Goal: Transaction & Acquisition: Purchase product/service

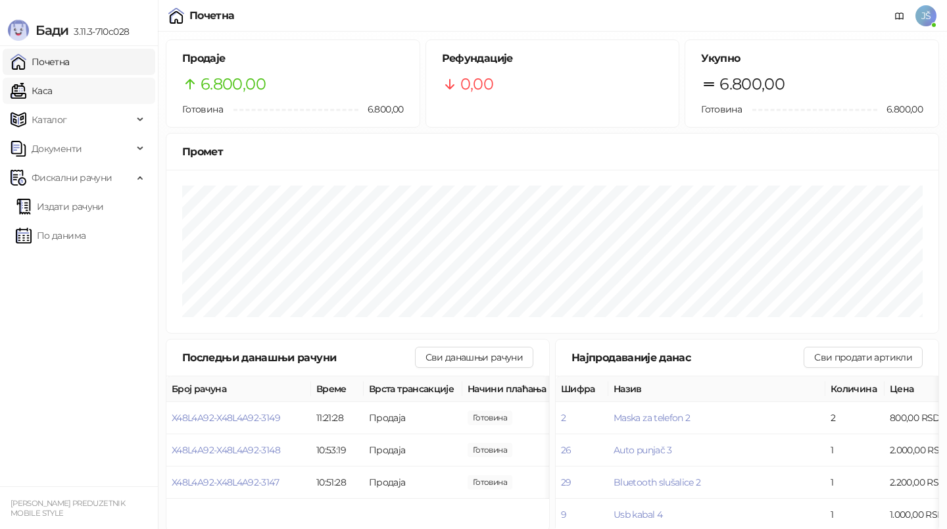
click at [52, 95] on link "Каса" at bounding box center [31, 91] width 41 height 26
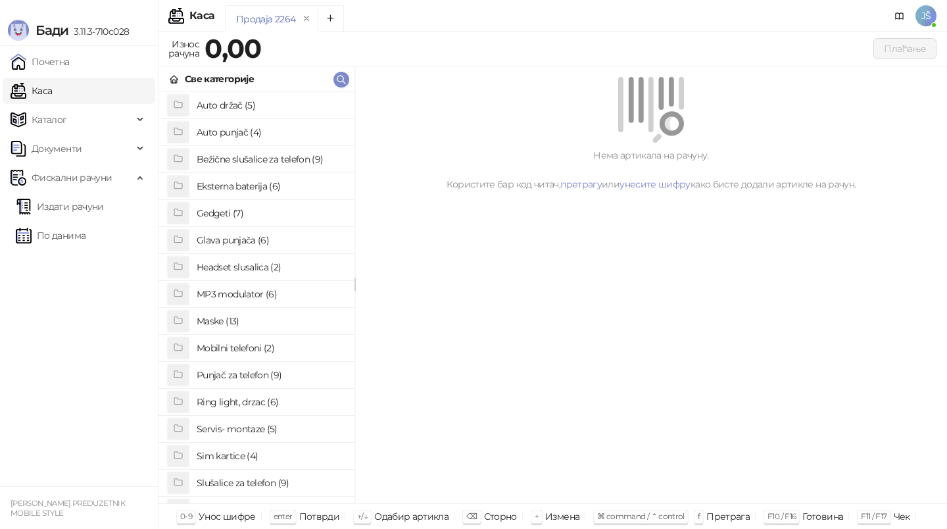
scroll to position [7, 0]
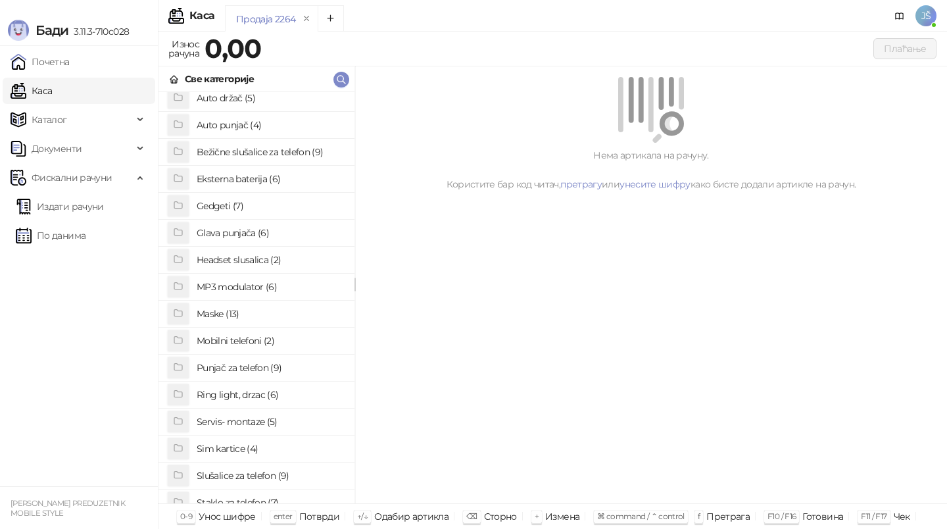
click at [264, 484] on h4 "Slušalice za telefon (9)" at bounding box center [270, 475] width 147 height 21
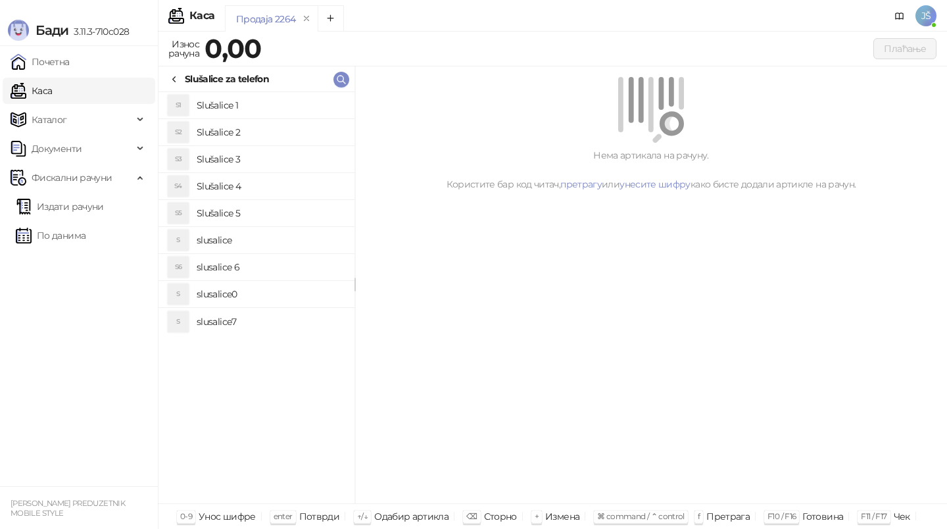
click at [254, 138] on h4 "Slušalice 2" at bounding box center [270, 132] width 147 height 21
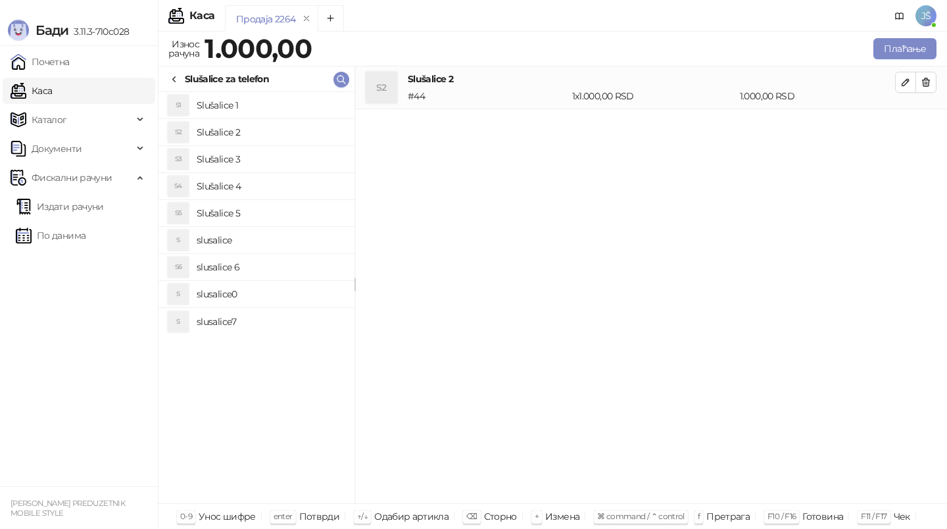
click at [275, 158] on h4 "Slušalice 3" at bounding box center [270, 159] width 147 height 21
click at [302, 191] on h4 "Slušalice 4" at bounding box center [270, 186] width 147 height 21
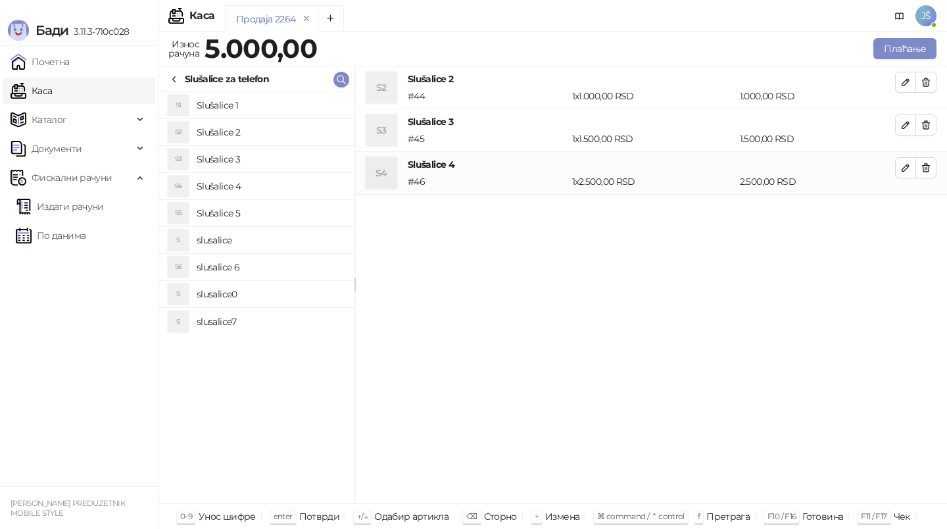
click at [311, 210] on h4 "Slušalice 5" at bounding box center [270, 212] width 147 height 21
click at [319, 268] on h4 "slusalice 6" at bounding box center [270, 266] width 147 height 21
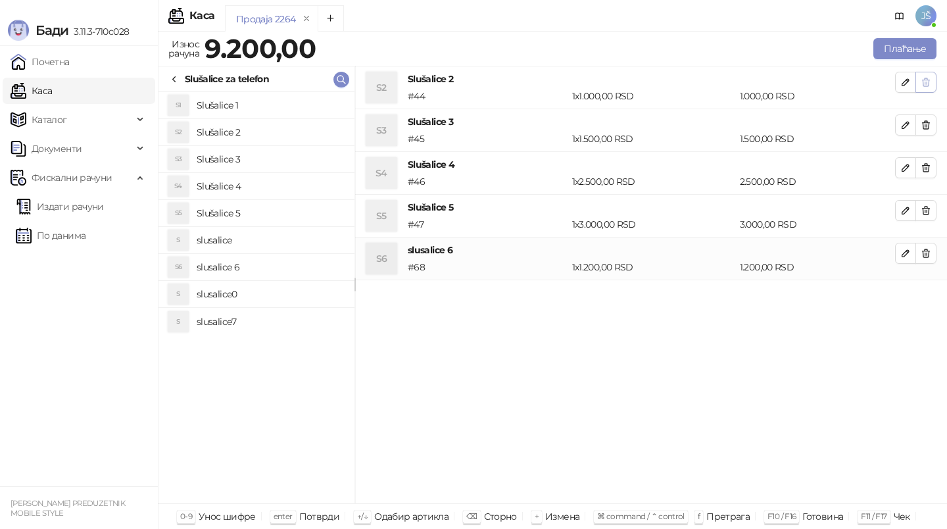
click at [924, 77] on icon "button" at bounding box center [925, 82] width 11 height 11
click at [924, 120] on icon "button" at bounding box center [925, 125] width 11 height 11
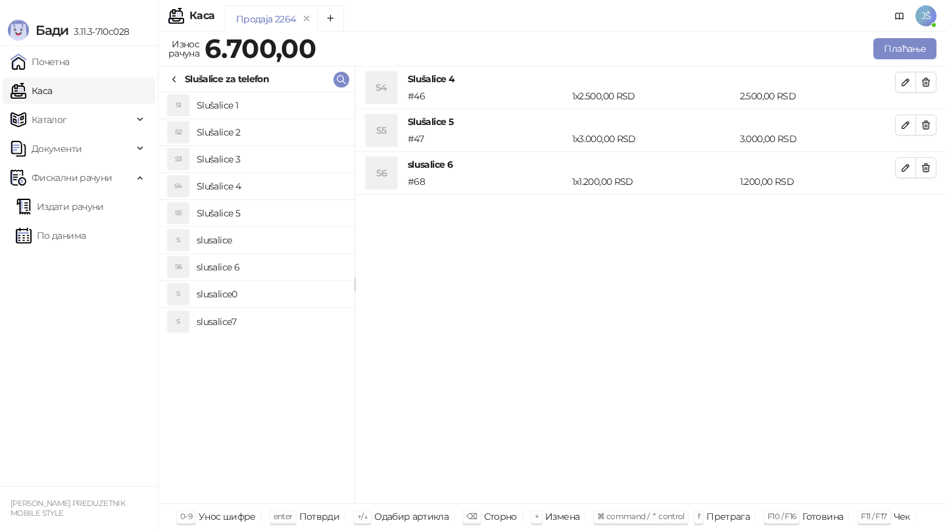
click at [924, 77] on icon "button" at bounding box center [925, 82] width 11 height 11
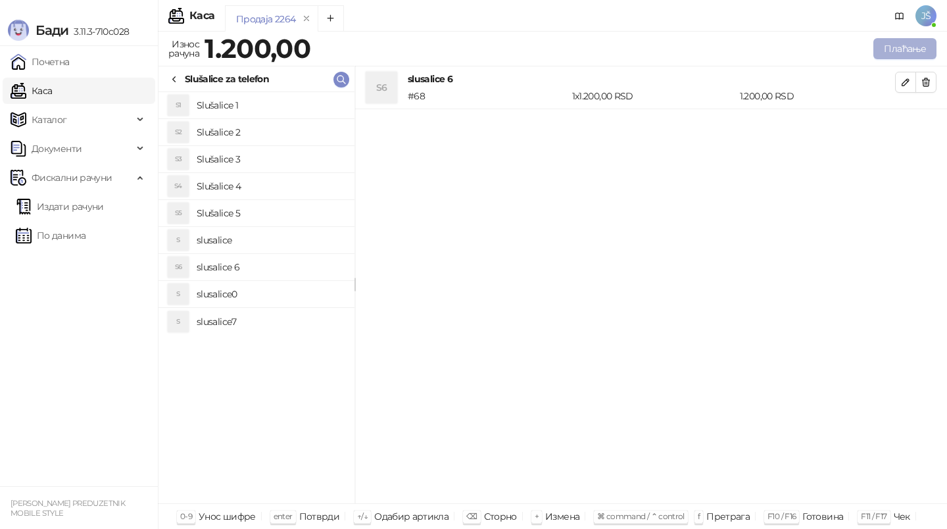
click at [915, 50] on button "Плаћање" at bounding box center [904, 48] width 63 height 21
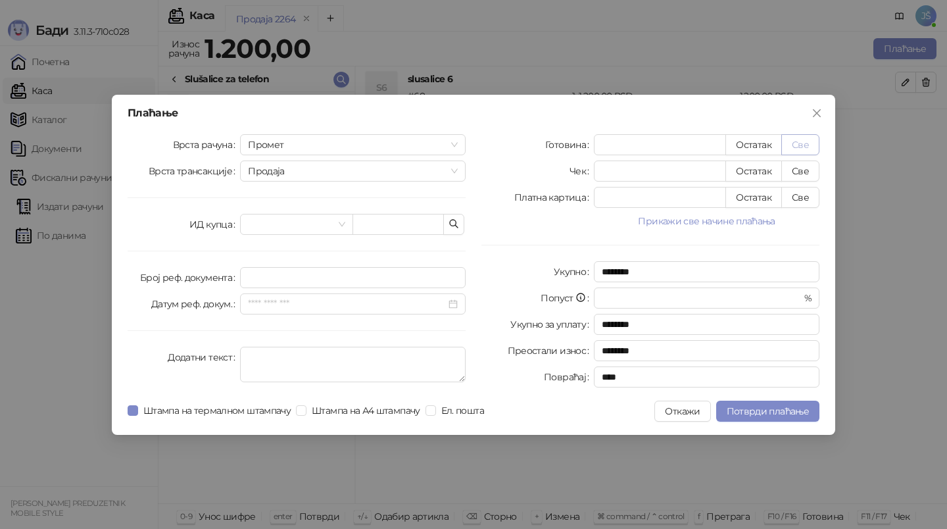
click at [798, 144] on button "Све" at bounding box center [800, 144] width 38 height 21
type input "****"
click at [788, 411] on span "Потврди плаћање" at bounding box center [767, 411] width 82 height 12
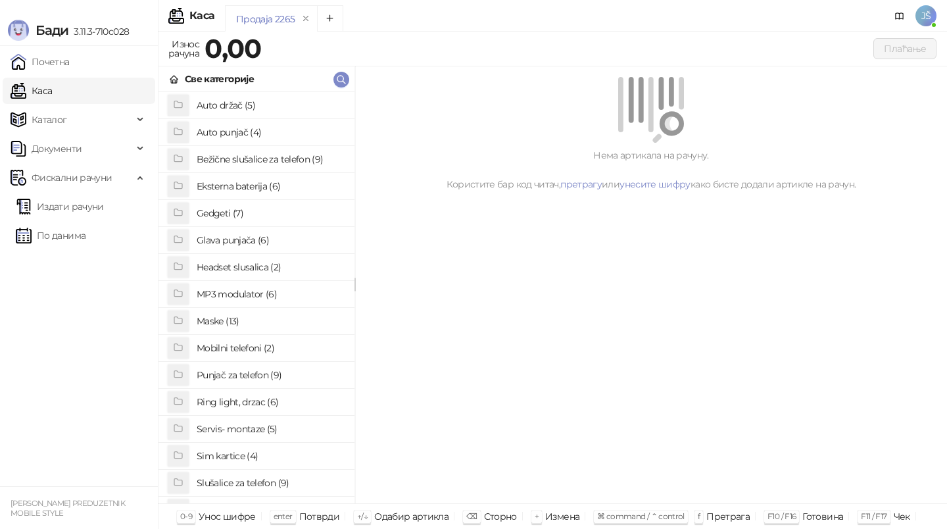
click at [261, 320] on h4 "Maske (13)" at bounding box center [270, 320] width 147 height 21
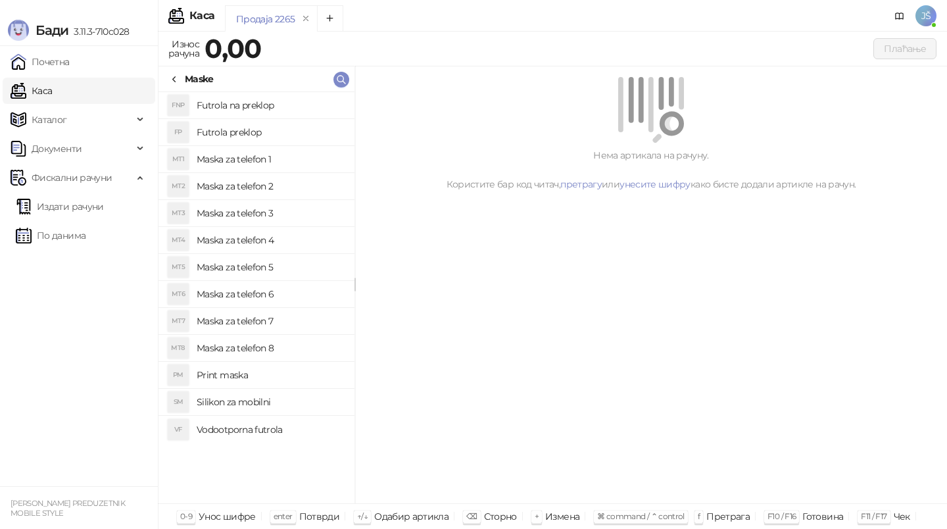
click at [224, 287] on h4 "Maska za telefon 6" at bounding box center [270, 293] width 147 height 21
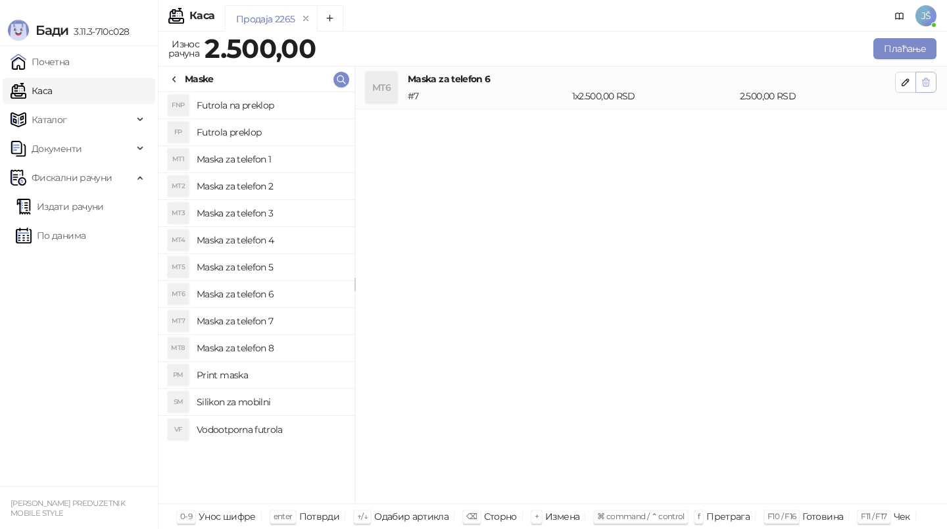
click at [926, 85] on icon "button" at bounding box center [925, 82] width 11 height 11
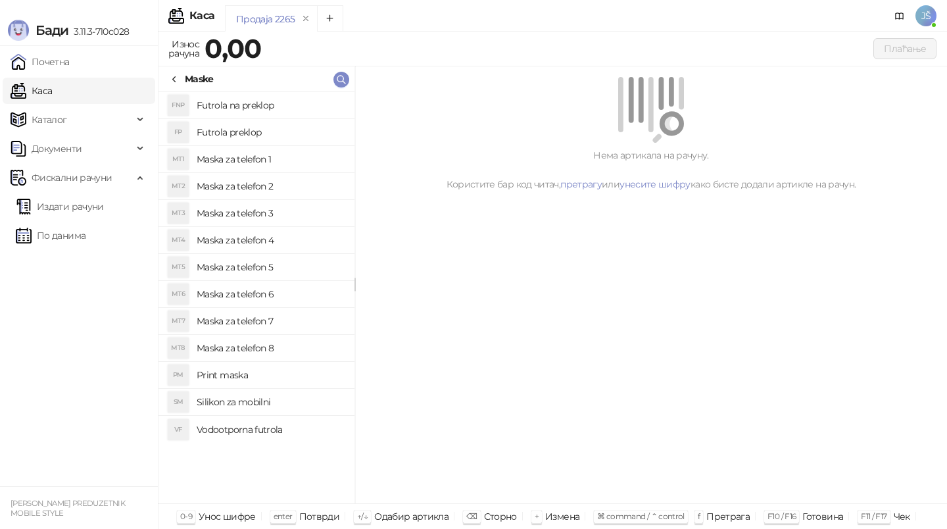
click at [201, 81] on div "Maske" at bounding box center [199, 79] width 29 height 14
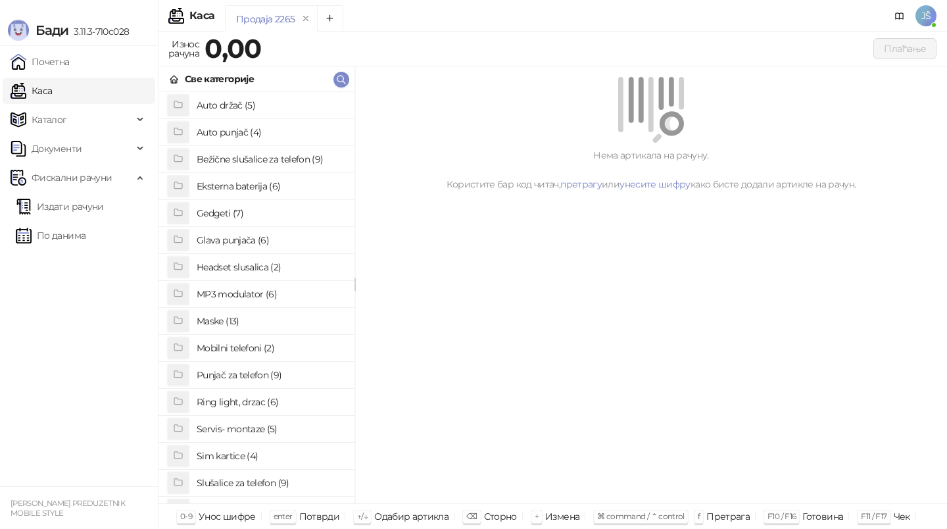
click at [291, 154] on h4 "Bežične slušalice za telefon (9)" at bounding box center [270, 159] width 147 height 21
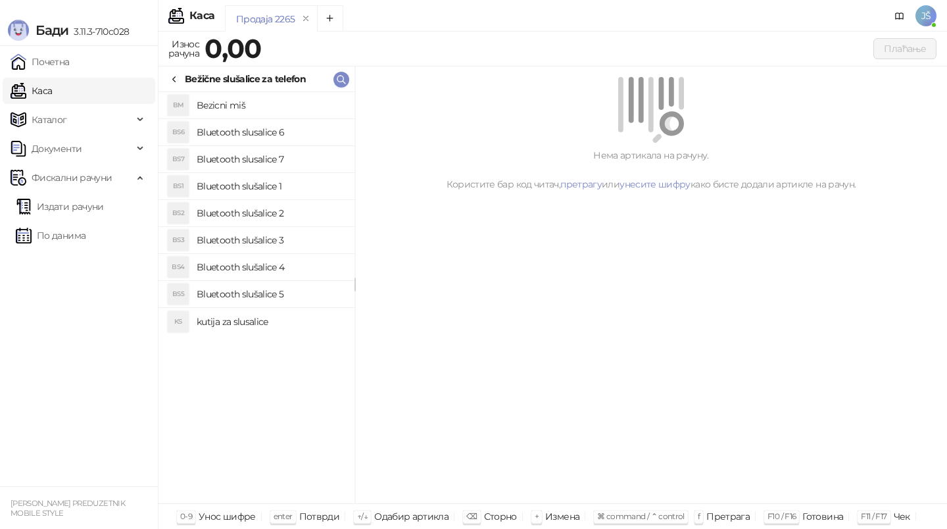
click at [281, 208] on h4 "Bluetooth slušalice 2" at bounding box center [270, 212] width 147 height 21
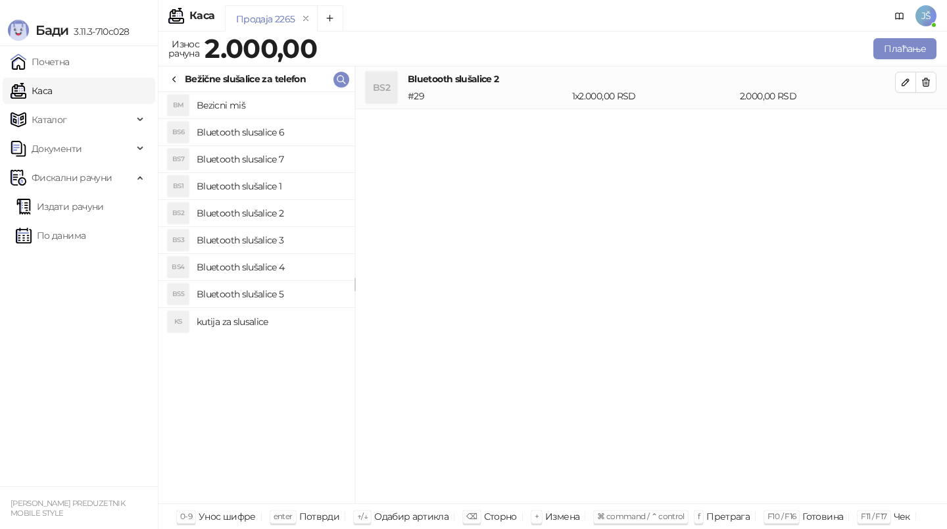
click at [291, 241] on h4 "Bluetooth slušalice 3" at bounding box center [270, 239] width 147 height 21
click at [291, 270] on h4 "Bluetooth slušalice 4" at bounding box center [270, 266] width 147 height 21
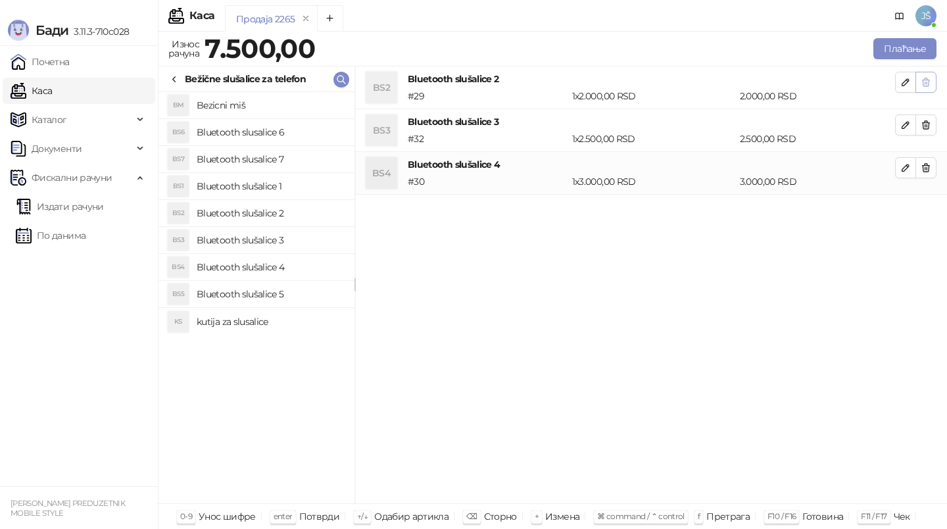
click at [932, 82] on button "button" at bounding box center [925, 82] width 21 height 21
click at [932, 114] on button "button" at bounding box center [925, 124] width 21 height 21
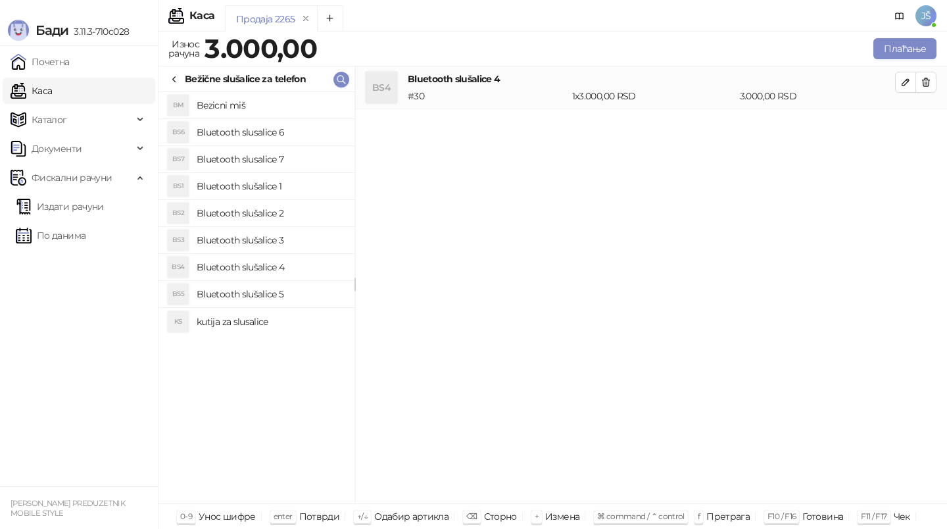
click at [187, 78] on div "Bežične slušalice za telefon" at bounding box center [245, 79] width 121 height 14
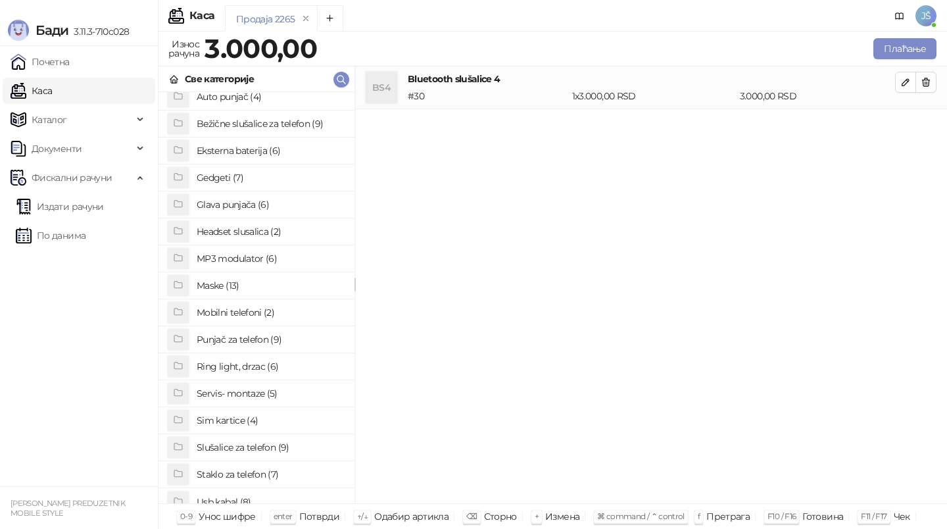
scroll to position [0, 0]
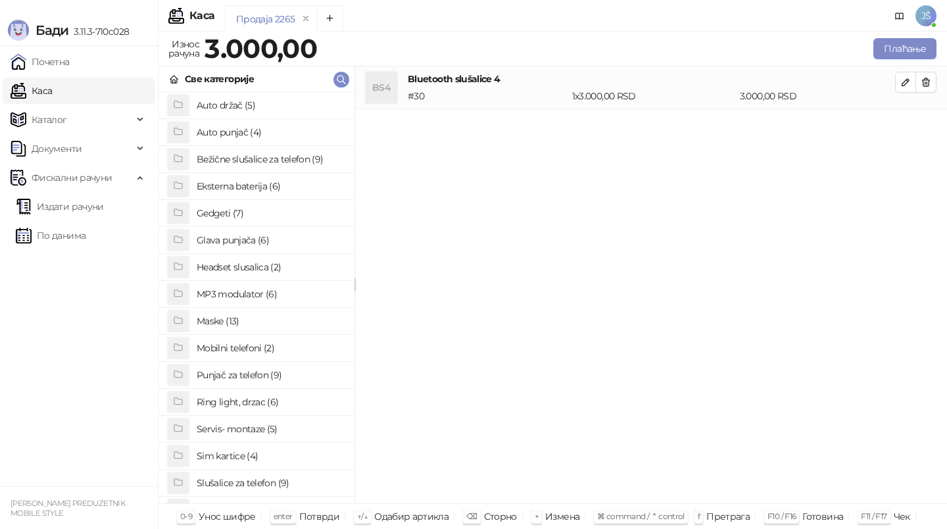
click at [293, 176] on h4 "Eksterna baterija (6)" at bounding box center [270, 186] width 147 height 21
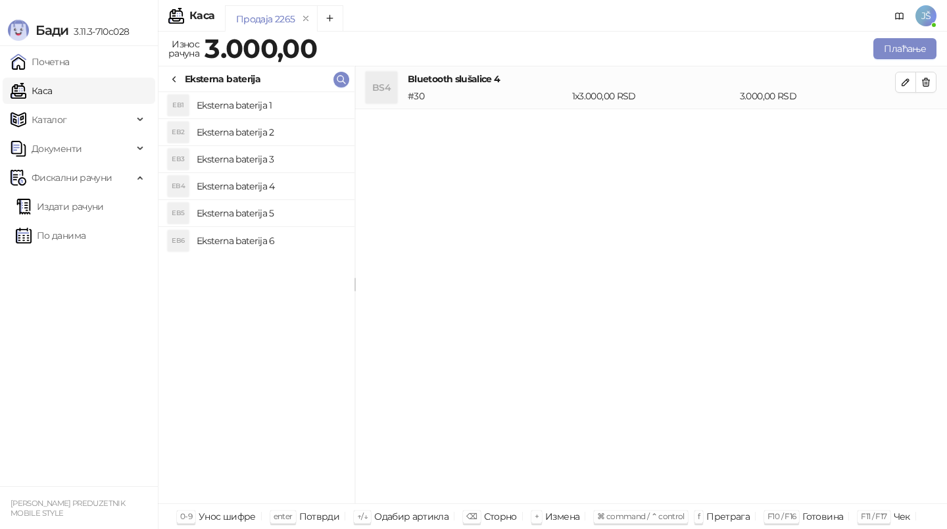
click at [298, 202] on h4 "Eksterna baterija 5" at bounding box center [270, 212] width 147 height 21
click at [308, 191] on h4 "Eksterna baterija 4" at bounding box center [270, 186] width 147 height 21
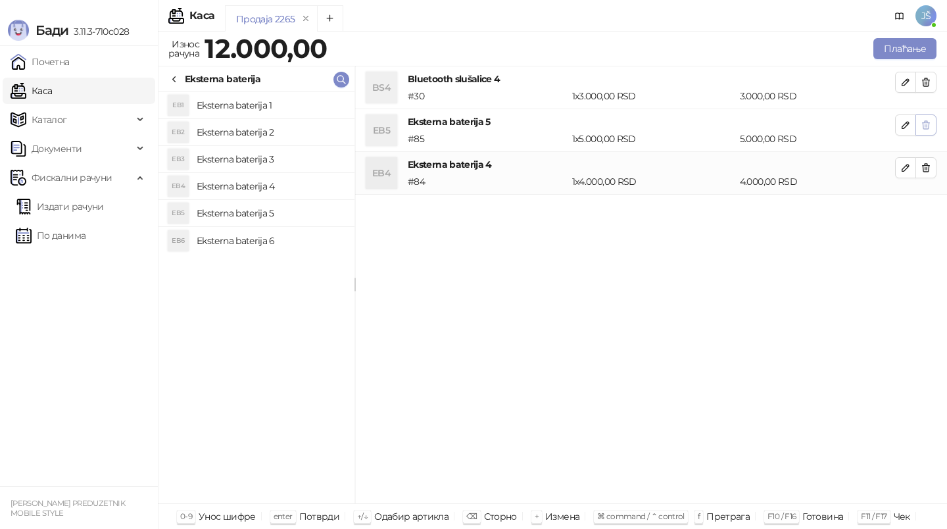
click at [922, 120] on icon "button" at bounding box center [925, 125] width 11 height 11
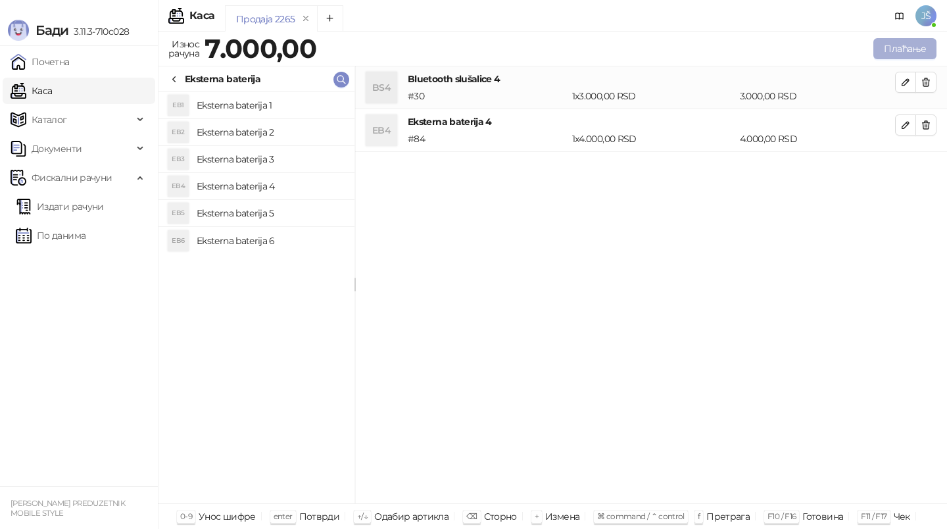
click at [906, 47] on button "Плаћање" at bounding box center [904, 48] width 63 height 21
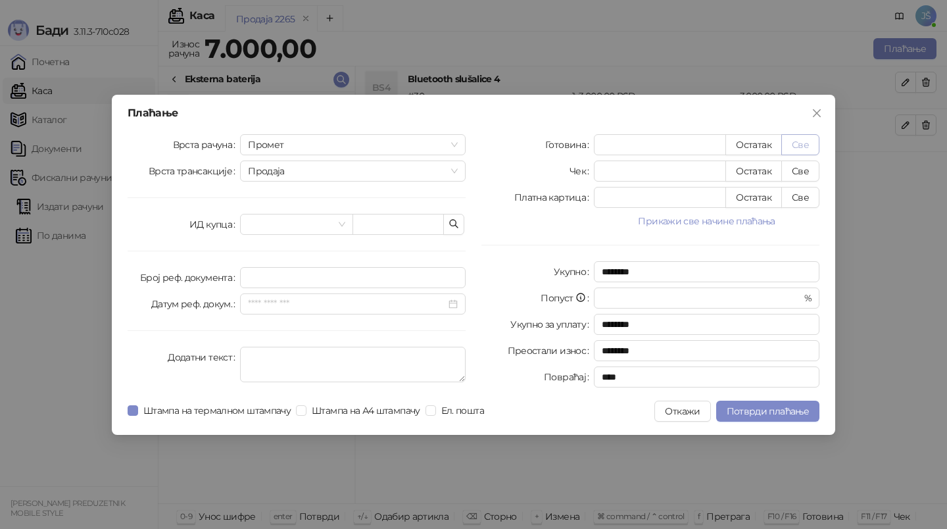
click at [799, 147] on button "Све" at bounding box center [800, 144] width 38 height 21
type input "****"
click at [792, 204] on button "Све" at bounding box center [800, 197] width 38 height 21
type input "*"
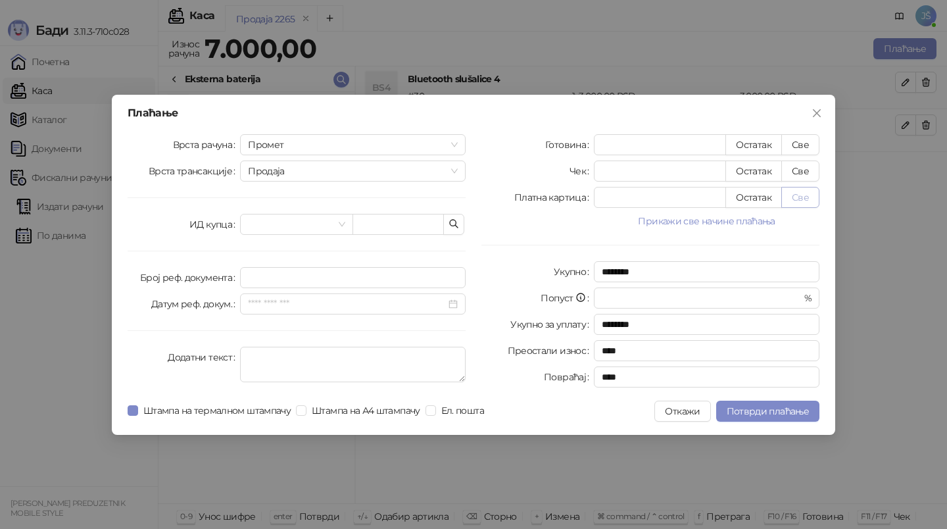
type input "****"
click at [775, 415] on span "Потврди плаћање" at bounding box center [767, 411] width 82 height 12
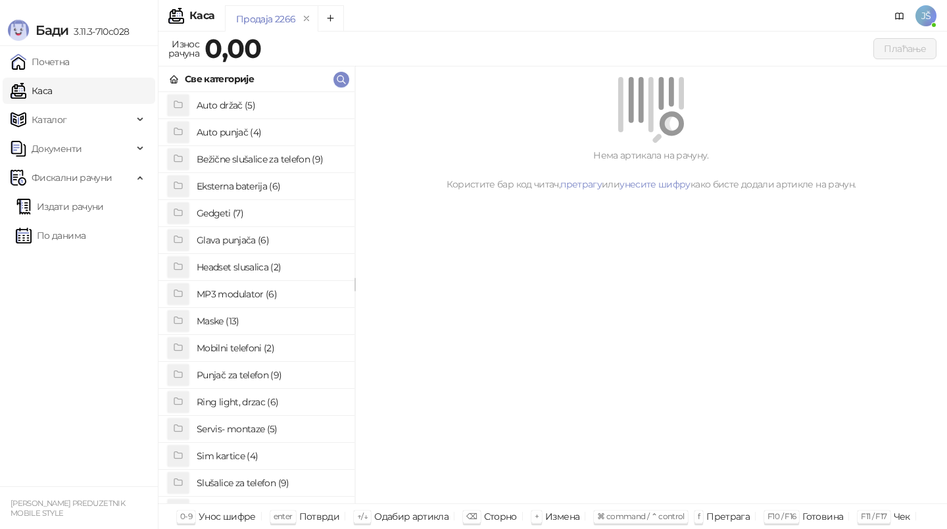
click at [486, 267] on div "Нема артикала на рачуну. Користите бар код читач, претрагу или унесите шифру ка…" at bounding box center [651, 284] width 592 height 437
click at [274, 162] on h4 "Bežične slušalice za telefon (9)" at bounding box center [270, 159] width 147 height 21
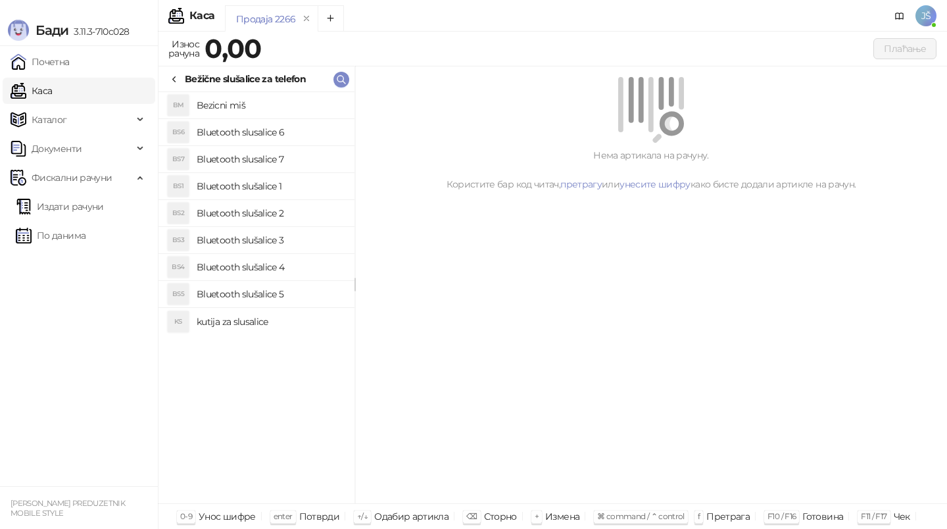
click at [295, 250] on li "BS3 Bluetooth slušalice 3" at bounding box center [256, 240] width 196 height 27
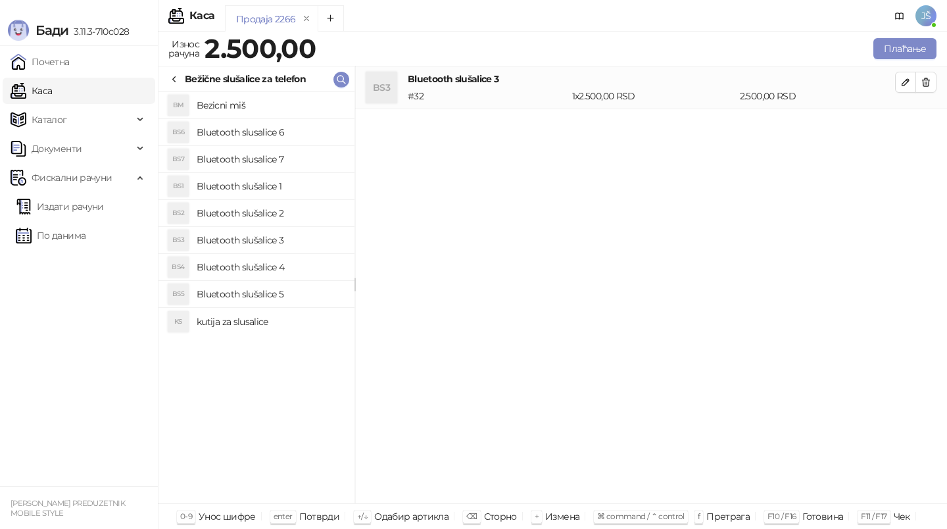
click at [291, 211] on h4 "Bluetooth slušalice 2" at bounding box center [270, 212] width 147 height 21
click at [931, 86] on button "button" at bounding box center [925, 82] width 21 height 21
click at [915, 47] on button "Плаћање" at bounding box center [904, 48] width 63 height 21
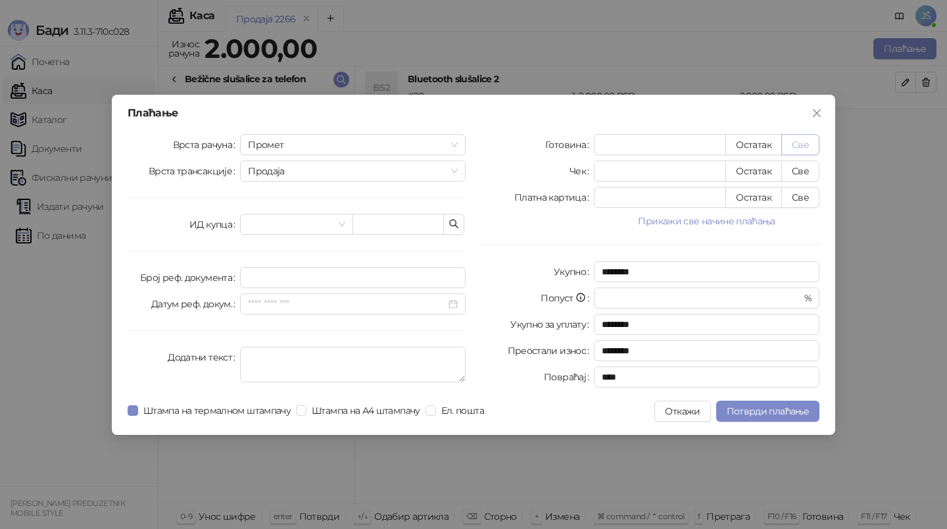
click at [813, 145] on button "Све" at bounding box center [800, 144] width 38 height 21
type input "****"
click at [776, 409] on span "Потврди плаћање" at bounding box center [767, 411] width 82 height 12
